Goal: Navigation & Orientation: Find specific page/section

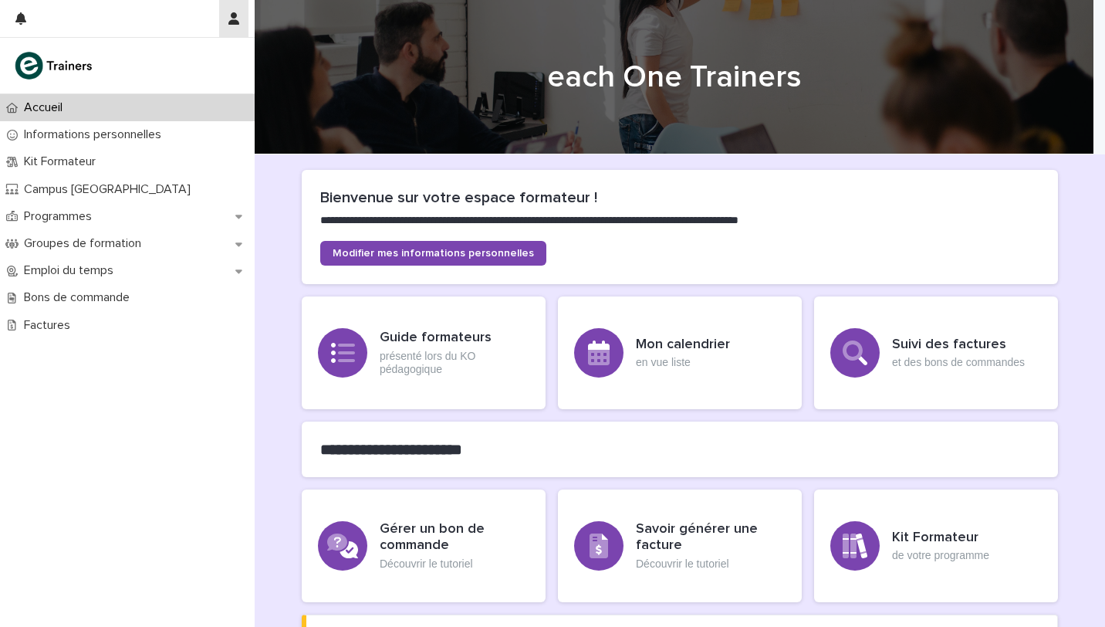
click at [242, 12] on button "button" at bounding box center [233, 18] width 29 height 37
click at [48, 130] on div at bounding box center [552, 313] width 1105 height 627
click at [48, 130] on p "Informations personnelles" at bounding box center [96, 134] width 156 height 15
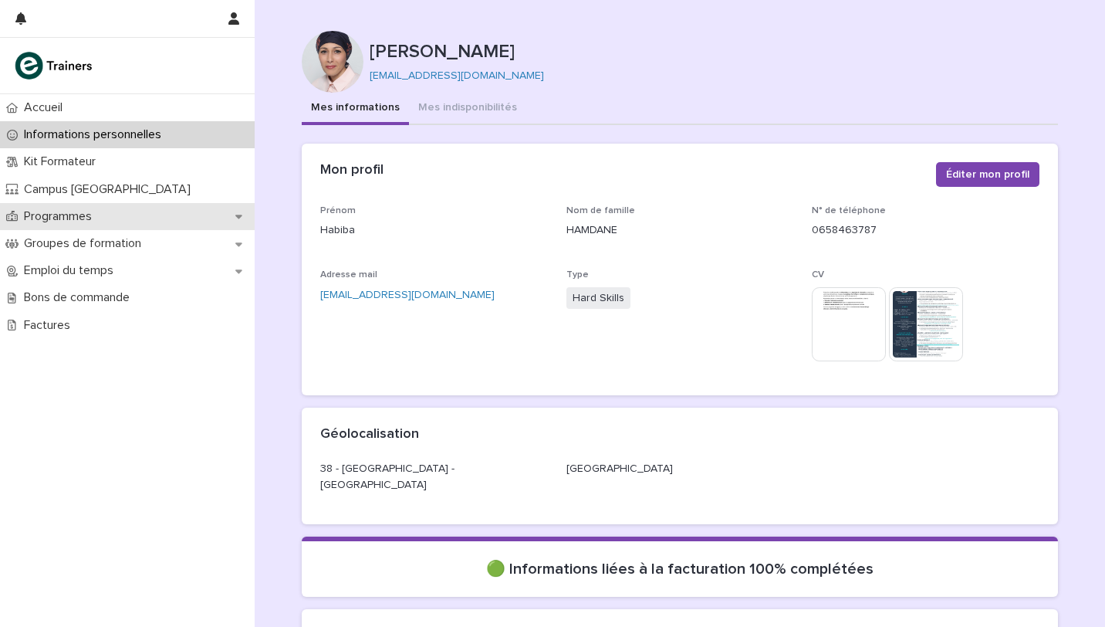
click at [96, 218] on p "Programmes" at bounding box center [61, 216] width 86 height 15
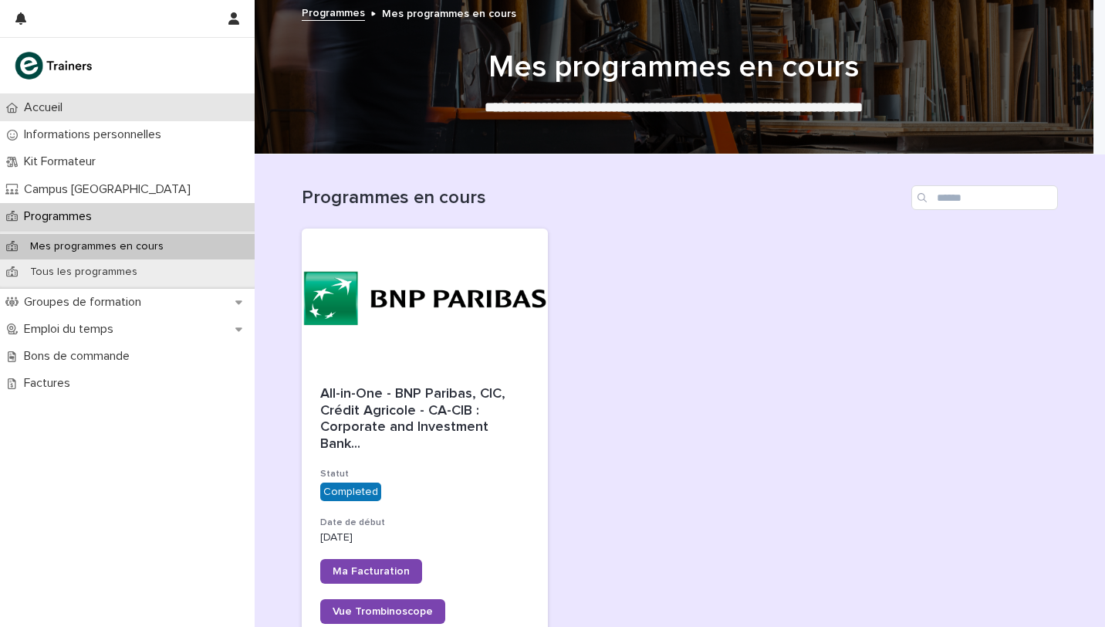
click at [40, 107] on p "Accueil" at bounding box center [46, 107] width 57 height 15
